Goal: Task Accomplishment & Management: Manage account settings

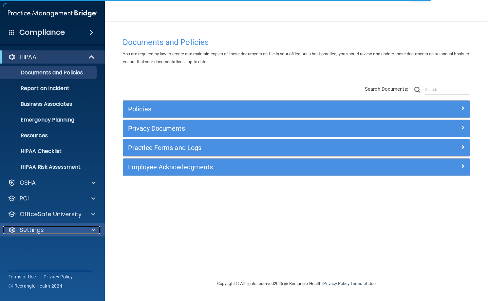
click at [94, 229] on span at bounding box center [93, 230] width 4 height 8
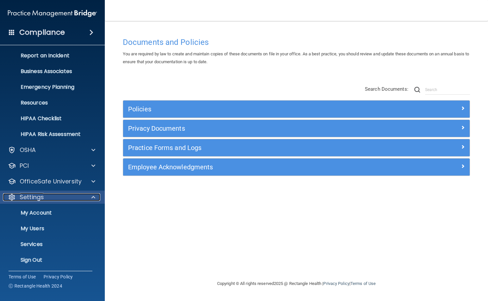
scroll to position [34, 0]
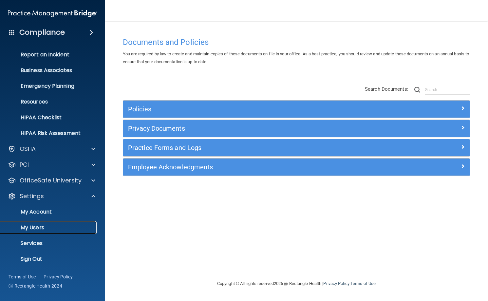
click at [43, 228] on p "My Users" at bounding box center [48, 227] width 89 height 7
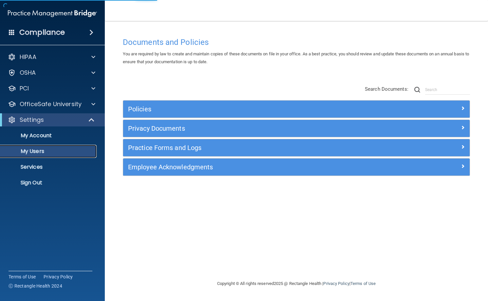
select select "20"
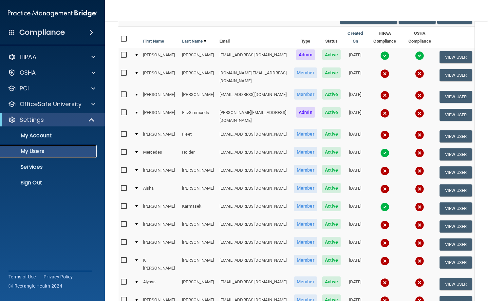
scroll to position [98, 0]
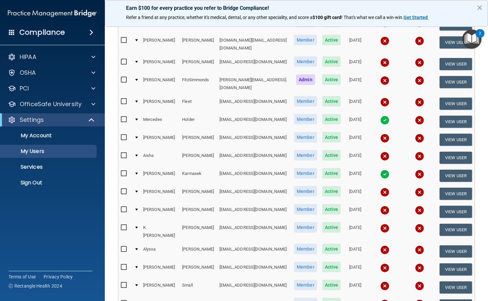
click at [124, 225] on input "checkbox" at bounding box center [125, 227] width 8 height 5
checkbox input "true"
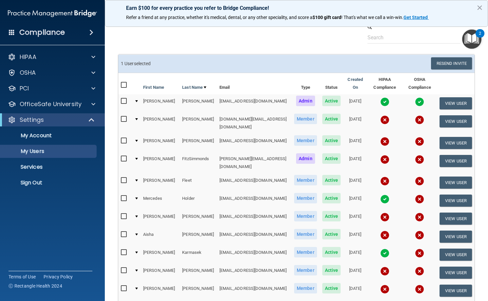
scroll to position [1, 0]
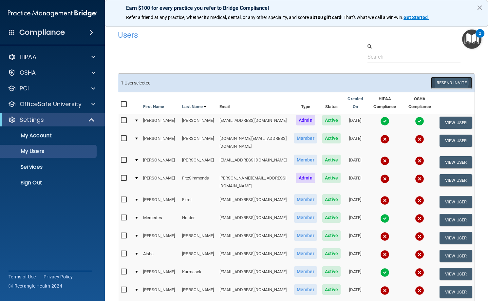
click at [447, 82] on button "Resend Invite" at bounding box center [451, 83] width 41 height 12
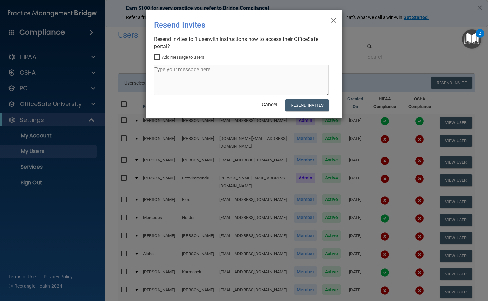
click at [161, 59] on label "Add message to users" at bounding box center [179, 57] width 50 height 8
click at [161, 59] on input "Add message to users" at bounding box center [158, 57] width 8 height 5
checkbox input "true"
click at [176, 76] on textarea at bounding box center [241, 79] width 175 height 31
type textarea "Here you go, let me know if you have any questions!"
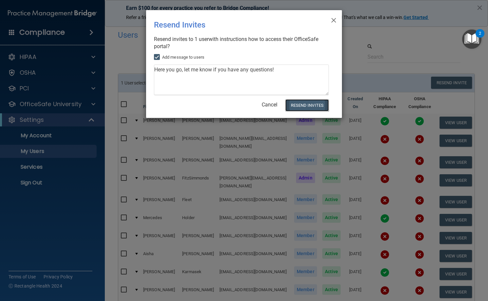
click at [310, 101] on button "Resend Invites" at bounding box center [307, 105] width 44 height 12
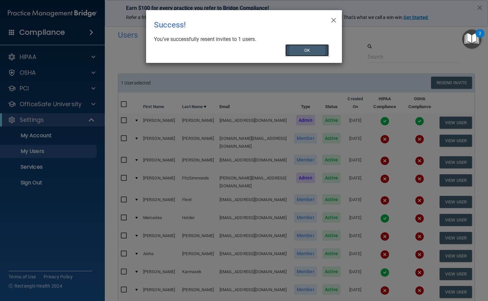
click at [303, 54] on button "OK" at bounding box center [307, 50] width 44 height 12
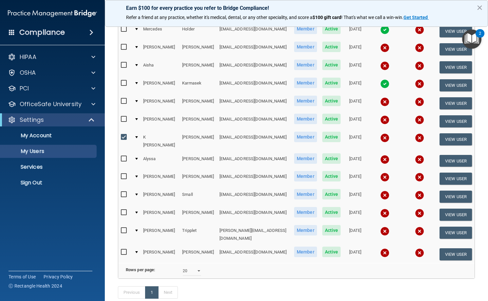
scroll to position [196, 0]
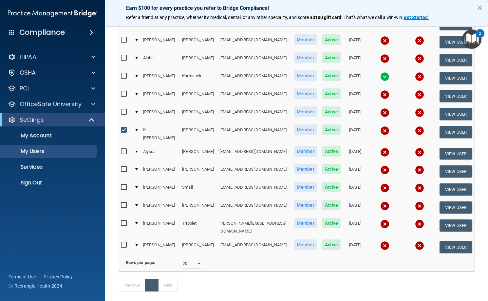
click at [124, 128] on input "checkbox" at bounding box center [125, 129] width 8 height 5
checkbox input "false"
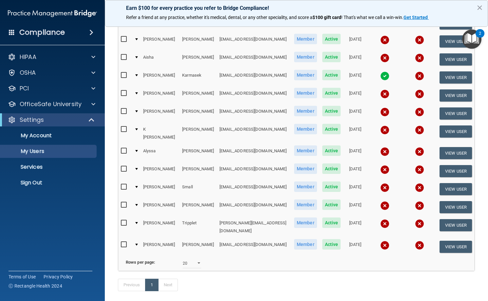
scroll to position [196, 0]
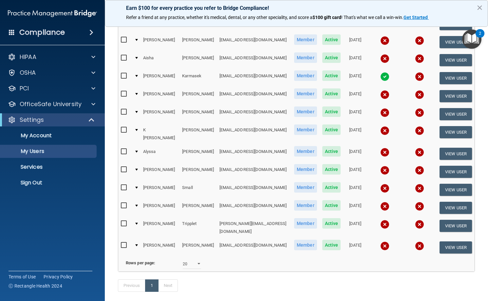
click at [124, 167] on input "checkbox" at bounding box center [125, 169] width 8 height 5
checkbox input "true"
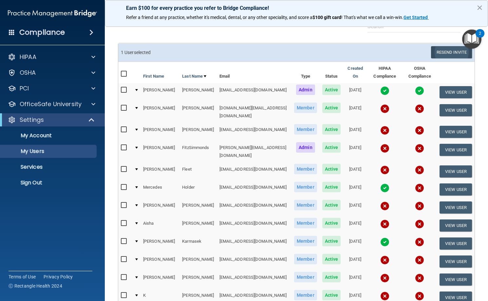
scroll to position [0, 0]
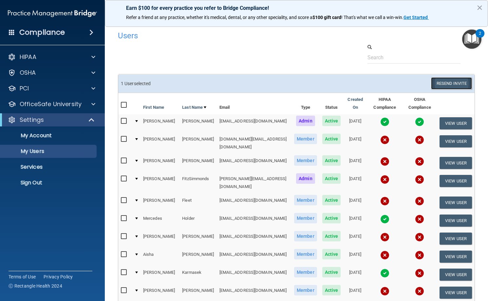
click at [440, 82] on button "Resend Invite" at bounding box center [451, 83] width 41 height 12
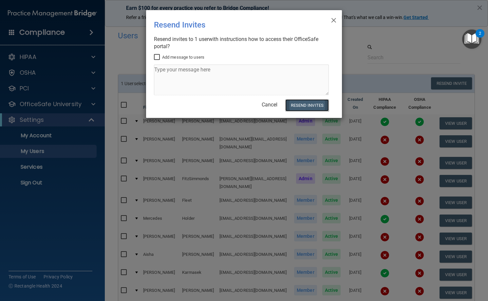
click at [312, 103] on button "Resend Invites" at bounding box center [307, 105] width 44 height 12
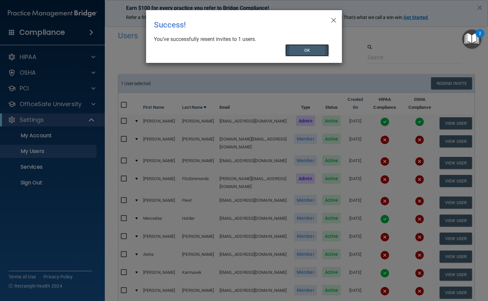
click at [313, 52] on button "OK" at bounding box center [307, 50] width 44 height 12
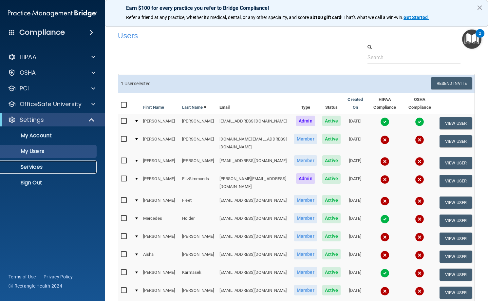
click at [38, 165] on p "Services" at bounding box center [48, 167] width 89 height 7
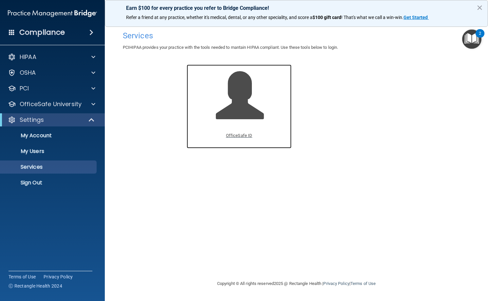
click at [228, 124] on span at bounding box center [247, 100] width 62 height 57
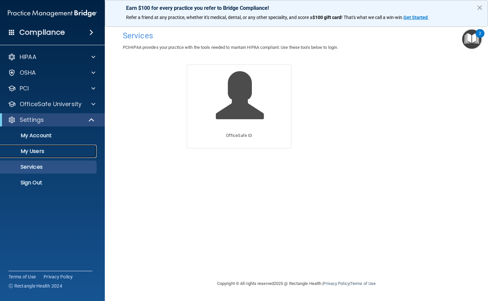
click at [43, 150] on p "My Users" at bounding box center [48, 151] width 89 height 7
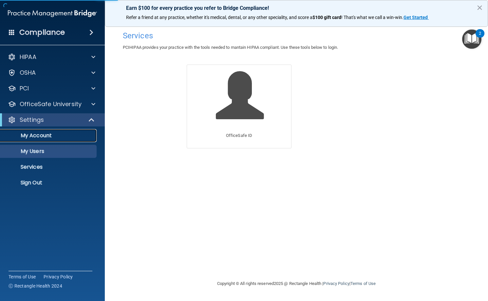
click at [46, 135] on p "My Account" at bounding box center [48, 135] width 89 height 7
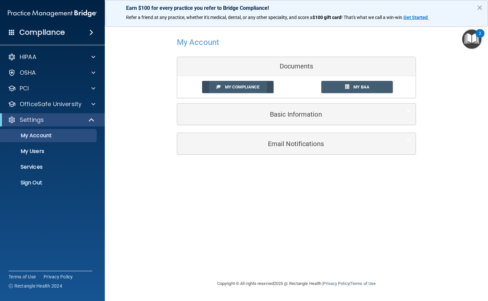
click at [241, 91] on link "My Compliance" at bounding box center [238, 87] width 72 height 12
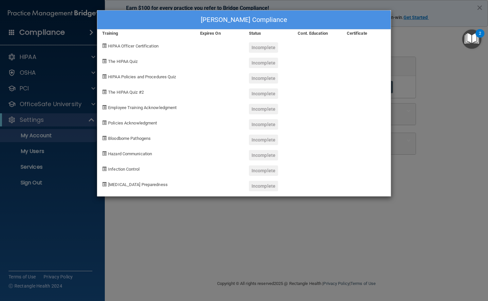
drag, startPoint x: 414, startPoint y: 214, endPoint x: 412, endPoint y: 210, distance: 3.8
click at [414, 213] on div "Lyda FitzSimmonds's Compliance Training Expires On Status Cont. Education Certi…" at bounding box center [244, 150] width 488 height 301
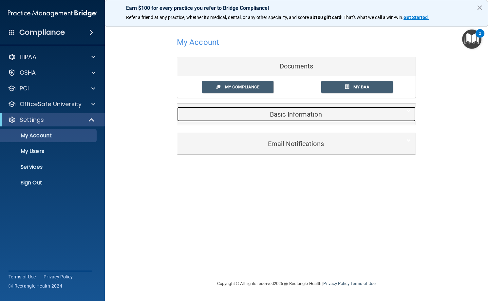
click at [279, 115] on h5 "Basic Information" at bounding box center [286, 114] width 209 height 7
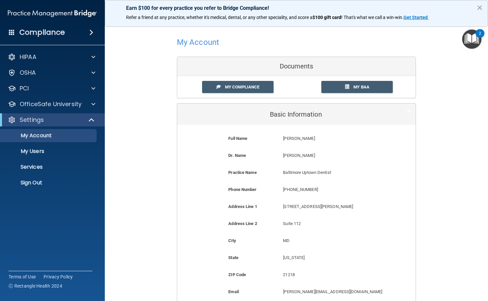
click at [156, 83] on div "My Account Documents My Compliance My Compliance My BAA Basic Information Full …" at bounding box center [296, 195] width 357 height 336
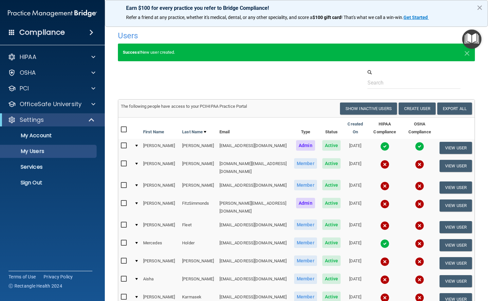
select select "20"
